Goal: Information Seeking & Learning: Learn about a topic

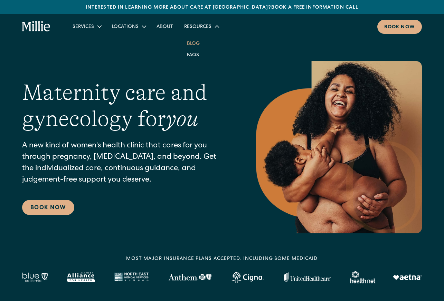
click at [192, 44] on link "Blog" at bounding box center [193, 43] width 24 height 11
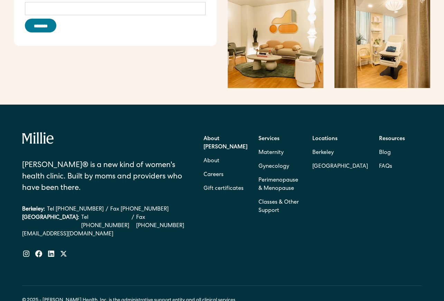
scroll to position [1141, 0]
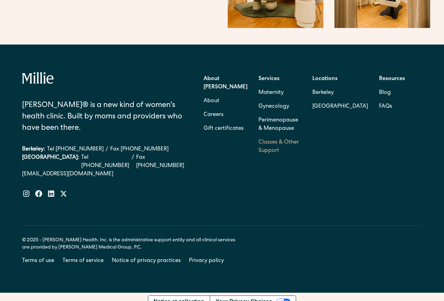
click at [282, 139] on link "Classes & Other Support" at bounding box center [279, 147] width 43 height 22
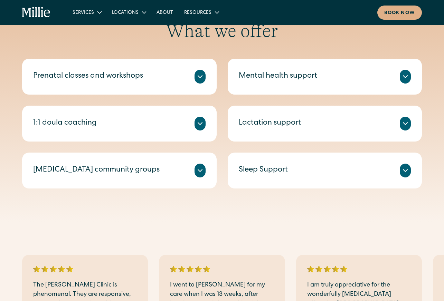
scroll to position [267, 0]
click at [408, 123] on icon at bounding box center [405, 123] width 8 height 8
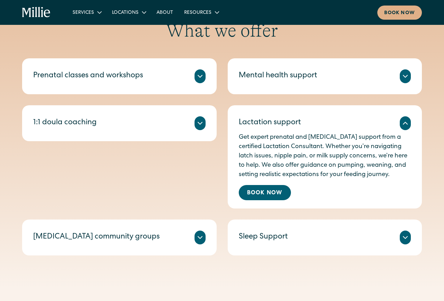
click at [197, 74] on icon at bounding box center [200, 76] width 8 height 8
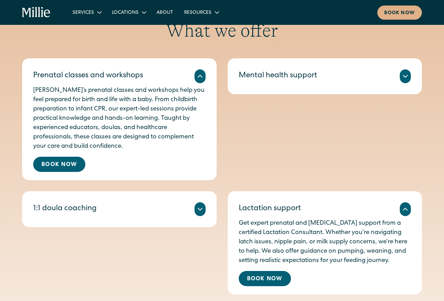
click at [199, 210] on icon at bounding box center [200, 209] width 4 height 2
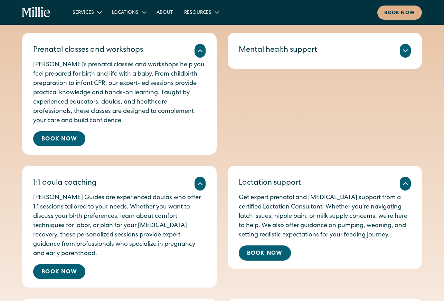
scroll to position [401, 0]
